Goal: Information Seeking & Learning: Learn about a topic

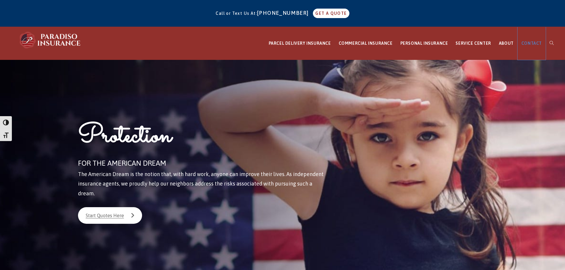
click at [534, 43] on span "CONTACT" at bounding box center [532, 43] width 20 height 5
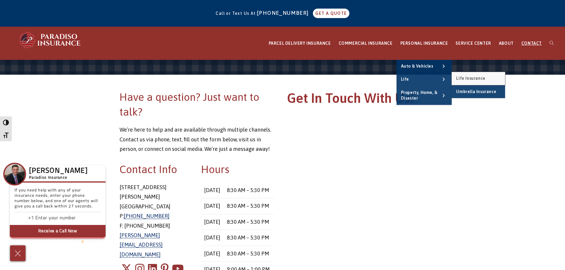
click at [464, 79] on span "Life Insurance" at bounding box center [470, 78] width 29 height 5
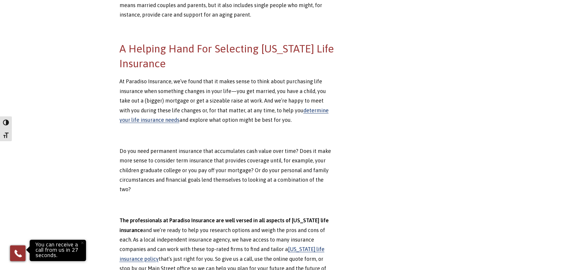
scroll to position [504, 0]
